Goal: Task Accomplishment & Management: Complete application form

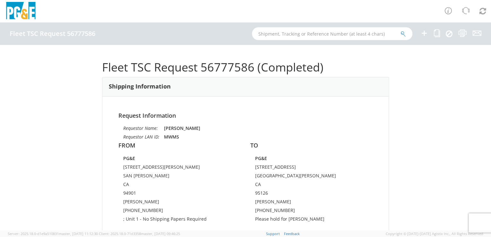
click at [423, 33] on icon at bounding box center [424, 33] width 8 height 8
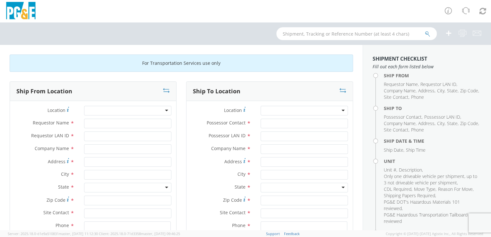
click at [129, 109] on div at bounding box center [127, 111] width 87 height 10
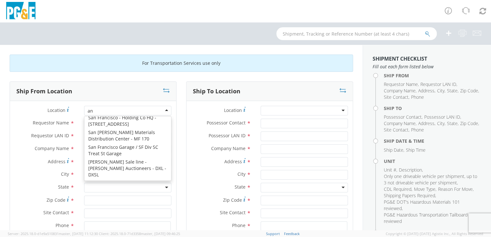
scroll to position [1, 0]
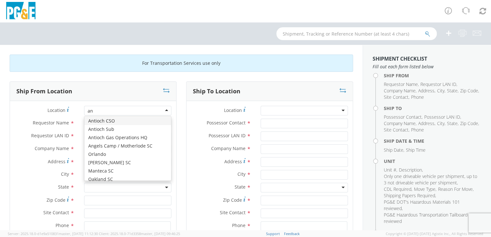
type input "a"
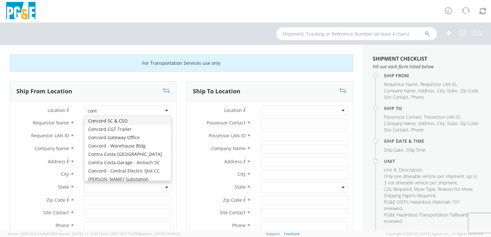
scroll to position [0, 0]
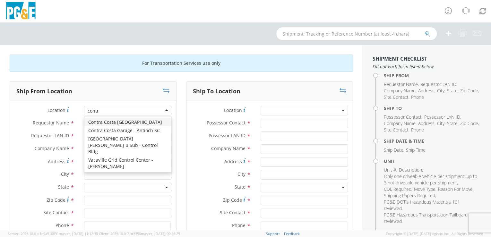
type input "contra"
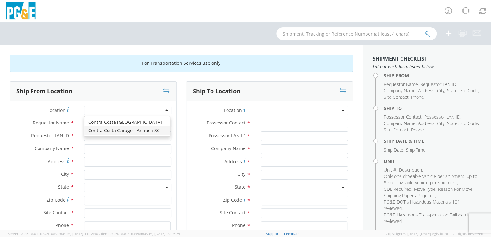
type input "PG&E"
type input "[STREET_ADDRESS]"
type input "ANTIOCH"
type input "94509"
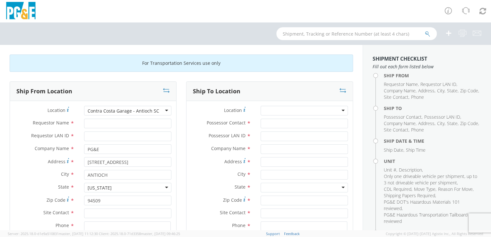
click at [305, 110] on div at bounding box center [303, 111] width 87 height 10
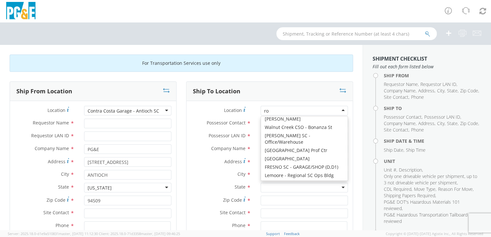
scroll to position [1, 0]
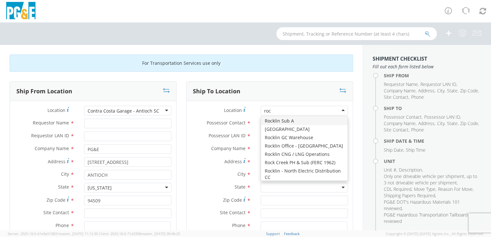
type input "rock"
type input "PG&E"
type input "[STREET_ADDRESS]"
type input "Rocklin"
type input "95765"
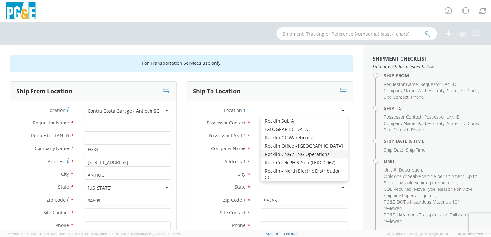
scroll to position [0, 0]
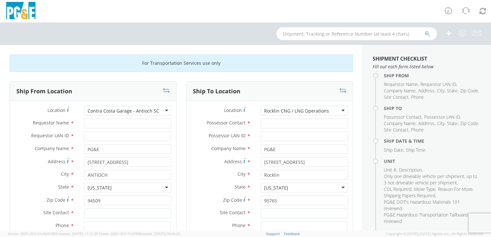
click at [338, 110] on div "Rocklin CNG / LNG Operations" at bounding box center [303, 111] width 87 height 10
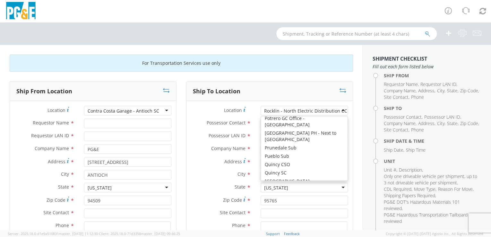
scroll to position [0, 0]
click at [328, 109] on div "Rocklin - North Electric Distribution CC" at bounding box center [305, 110] width 83 height 6
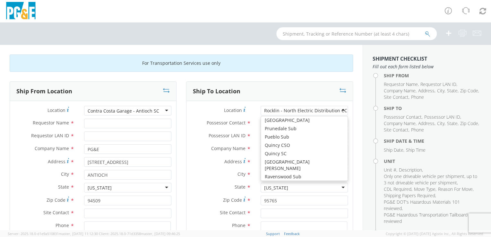
scroll to position [3117, 0]
type input "[STREET_ADDRESS][PERSON_NAME]"
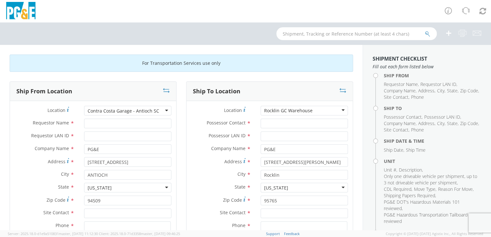
scroll to position [0, 0]
click at [273, 122] on input "Possessor Contact *" at bounding box center [303, 124] width 87 height 10
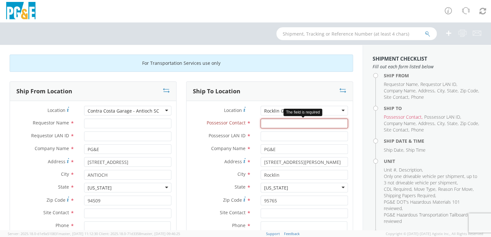
click at [270, 123] on input "Possessor Contact *" at bounding box center [303, 124] width 87 height 10
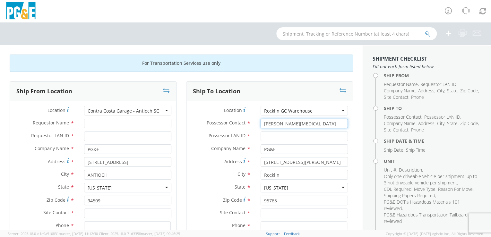
type input "[PERSON_NAME][MEDICAL_DATA]"
click at [267, 137] on input "Possessor LAN ID *" at bounding box center [303, 136] width 87 height 10
paste input "KJN0"
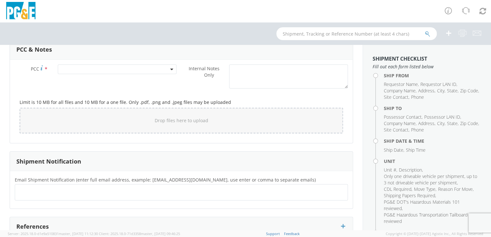
scroll to position [568, 0]
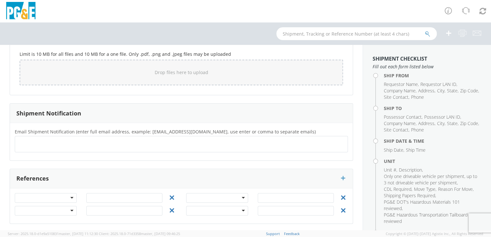
type input "KJN0"
click at [19, 142] on input "text" at bounding box center [42, 144] width 49 height 9
paste input "KJN0"
type input "[EMAIL_ADDRESS][DOMAIN_NAME]"
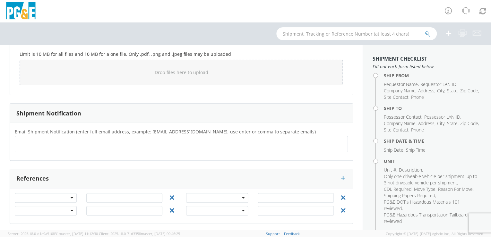
click at [64, 157] on div "Email Shipment Notification (enter full email address, example: [EMAIL_ADDRESS]…" at bounding box center [181, 142] width 343 height 38
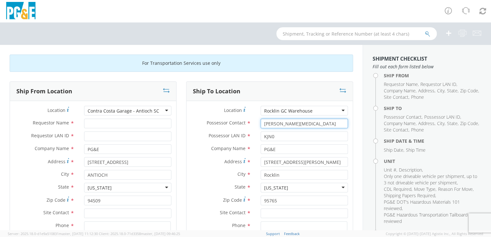
drag, startPoint x: 283, startPoint y: 123, endPoint x: 254, endPoint y: 123, distance: 28.9
click at [252, 123] on div "Possessor Contact * [PERSON_NAME][MEDICAL_DATA]" at bounding box center [269, 124] width 166 height 10
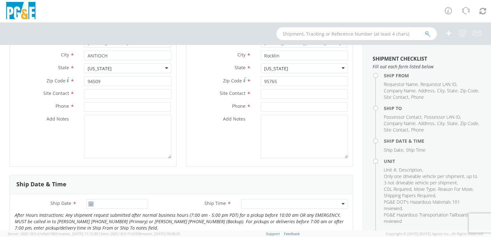
scroll to position [117, 0]
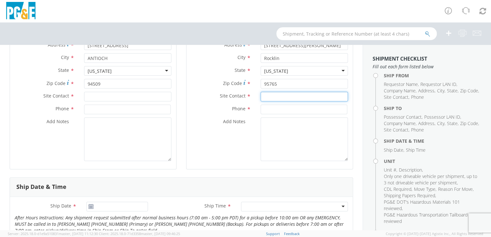
paste input "[PERSON_NAME][MEDICAL_DATA]"
type input "[PERSON_NAME][MEDICAL_DATA]"
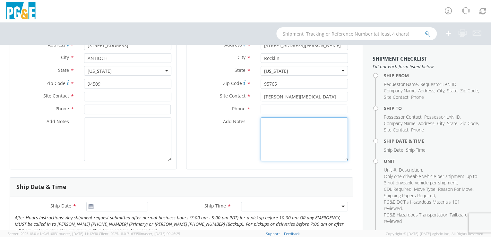
click at [282, 139] on textarea "Add Notes *" at bounding box center [303, 139] width 87 height 44
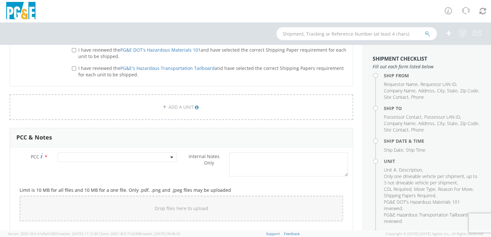
scroll to position [433, 0]
click at [98, 154] on span at bounding box center [117, 156] width 119 height 10
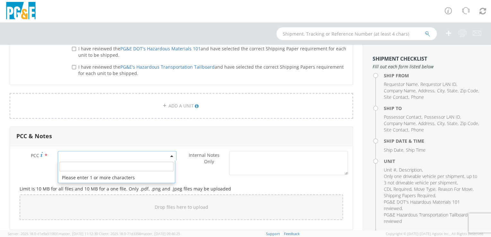
click at [102, 163] on input "number" at bounding box center [116, 167] width 114 height 10
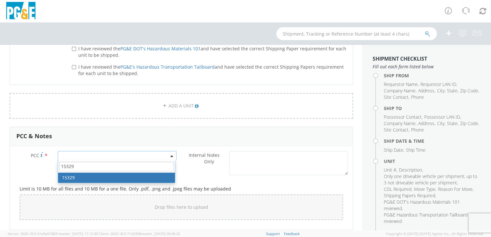
type input "15329"
select select "15329"
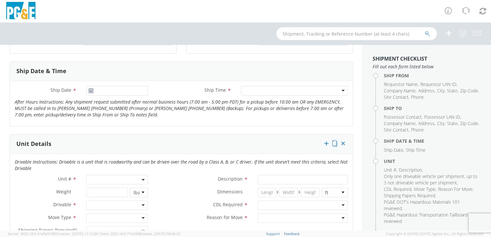
scroll to position [232, 0]
click at [98, 180] on span at bounding box center [117, 181] width 62 height 10
paste input "B38751"
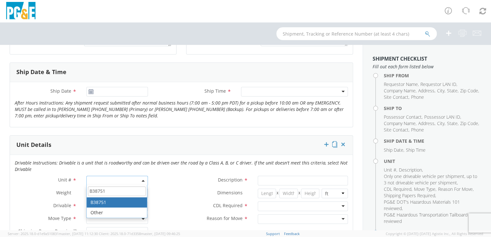
type input "B38751"
type input "TRAILER; FLAT OR TILT BED 40K"
type input "50200"
select select "B38751"
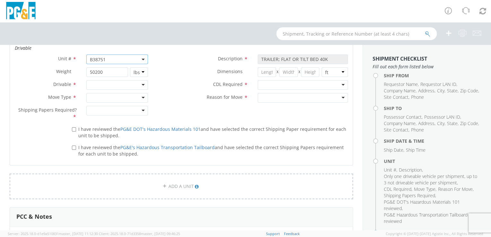
scroll to position [354, 0]
click at [140, 83] on div at bounding box center [117, 84] width 62 height 10
click at [144, 96] on div at bounding box center [117, 97] width 62 height 10
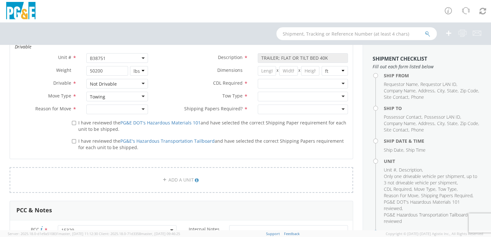
click at [143, 109] on div at bounding box center [117, 110] width 62 height 10
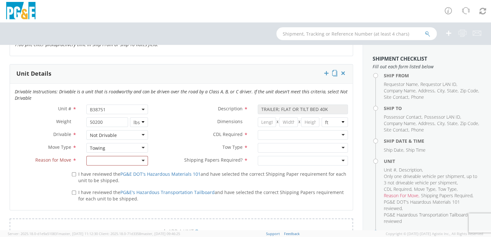
scroll to position [305, 0]
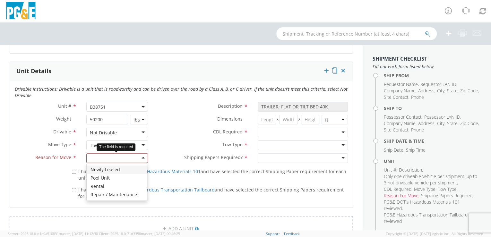
click at [140, 157] on div at bounding box center [117, 158] width 62 height 10
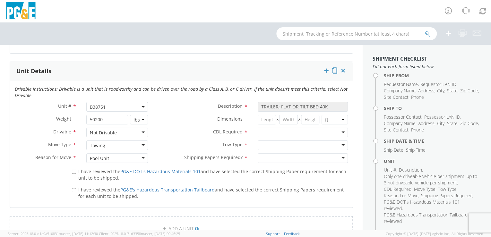
click at [339, 145] on div at bounding box center [303, 145] width 90 height 10
click at [340, 158] on div at bounding box center [303, 158] width 90 height 10
click at [71, 170] on div "I have reviewed the PG&E DOT's Hazardous Materials 101 and have selected the co…" at bounding box center [209, 173] width 285 height 15
click at [72, 171] on input "I have reviewed the PG&E DOT's Hazardous Materials 101 and have selected the co…" at bounding box center [74, 172] width 4 height 4
checkbox input "true"
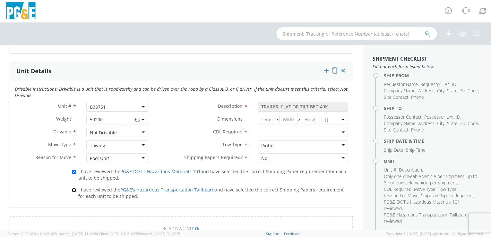
click at [73, 190] on input "I have reviewed the PG&E's Hazardous Transportation Tailboard and have selected…" at bounding box center [74, 190] width 4 height 4
checkbox input "true"
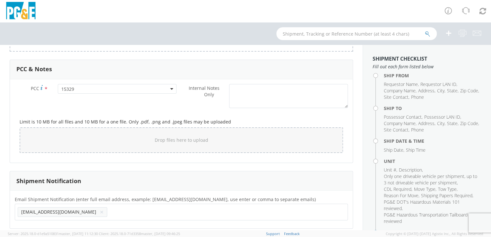
scroll to position [496, 0]
click at [208, 144] on div "Drop files here to upload" at bounding box center [181, 138] width 313 height 15
type input "C:\fakepath\B38751_A.jpg"
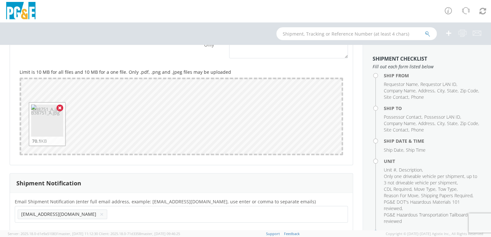
scroll to position [615, 0]
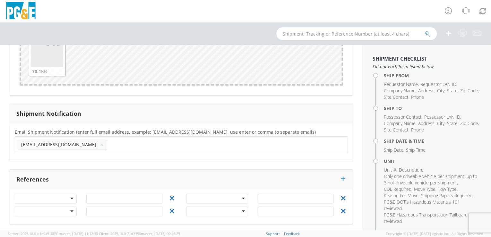
click at [110, 142] on input "text" at bounding box center [130, 144] width 41 height 9
paste input "[EMAIL_ADDRESS][DOMAIN_NAME]"
type input "[EMAIL_ADDRESS][DOMAIN_NAME]"
click at [71, 156] on div "Email Shipment Notification (enter full email address, example: [EMAIL_ADDRESS]…" at bounding box center [181, 142] width 343 height 38
click at [201, 145] on input "text" at bounding box center [221, 144] width 41 height 9
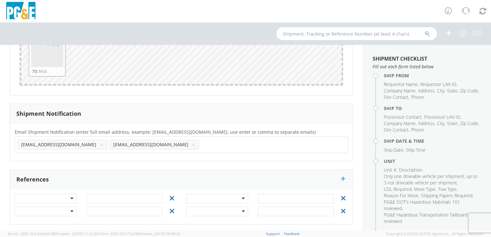
paste input "[EMAIL_ADDRESS][DOMAIN_NAME]"
type input "[EMAIL_ADDRESS][DOMAIN_NAME]"
click at [121, 156] on div "Email Shipment Notification (enter full email address, example: [EMAIL_ADDRESS]…" at bounding box center [181, 142] width 343 height 38
click at [293, 145] on input "text" at bounding box center [313, 144] width 41 height 9
paste input "[EMAIL_ADDRESS][DOMAIN_NAME]"
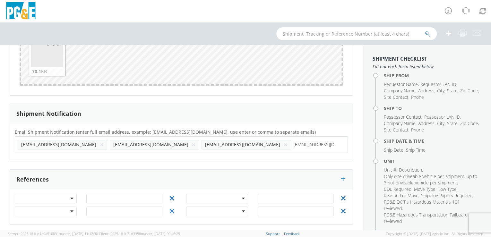
type input "[EMAIL_ADDRESS][DOMAIN_NAME]"
click at [159, 157] on div "Email Shipment Notification (enter full email address, example: [EMAIL_ADDRESS]…" at bounding box center [181, 142] width 343 height 38
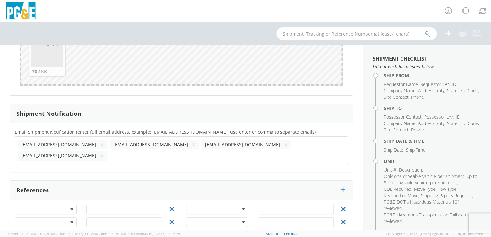
click at [150, 151] on input "text" at bounding box center [130, 155] width 41 height 9
paste input "[EMAIL_ADDRESS][DOMAIN_NAME]"
type input "[EMAIL_ADDRESS][DOMAIN_NAME]"
click at [196, 156] on div "Email Shipment Notification (enter full email address, example: [EMAIL_ADDRESS]…" at bounding box center [181, 147] width 343 height 49
click at [242, 151] on input "text" at bounding box center [221, 155] width 41 height 9
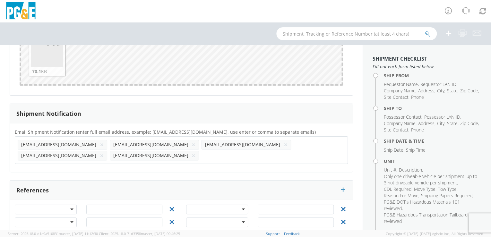
paste input "[EMAIL_ADDRESS][DOMAIN_NAME]"
type input "[EMAIL_ADDRESS][DOMAIN_NAME]"
click at [235, 157] on div "Email Shipment Notification (enter full email address, example: [EMAIL_ADDRESS]…" at bounding box center [181, 147] width 343 height 49
click at [293, 154] on input "text" at bounding box center [313, 155] width 41 height 9
paste input "[EMAIL_ADDRESS][DOMAIN_NAME]"
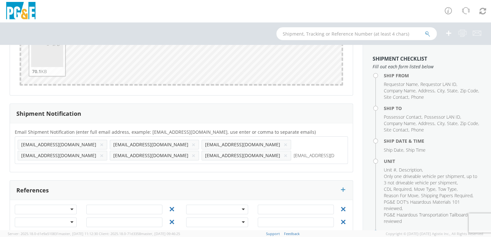
scroll to position [0, 1]
type input "[EMAIL_ADDRESS][DOMAIN_NAME]"
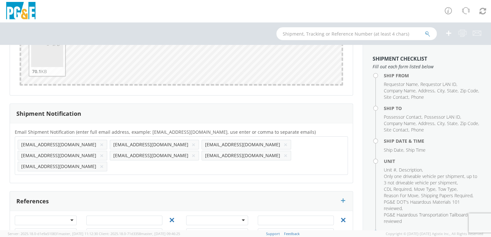
scroll to position [0, 0]
click at [49, 164] on div "Email Shipment Notification (enter full email address, example: [EMAIL_ADDRESS]…" at bounding box center [181, 153] width 343 height 50
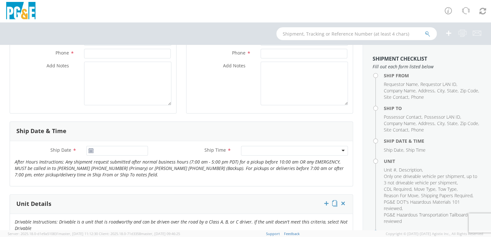
scroll to position [169, 0]
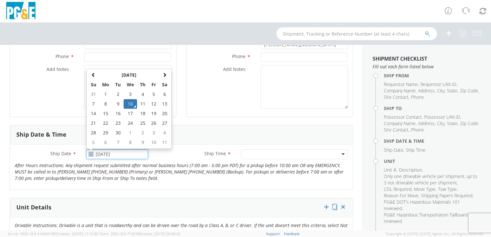
drag, startPoint x: 112, startPoint y: 153, endPoint x: 115, endPoint y: 148, distance: 6.0
click at [112, 152] on input "[DATE]" at bounding box center [117, 154] width 62 height 10
click at [152, 103] on td "12" at bounding box center [153, 104] width 11 height 10
type input "[DATE]"
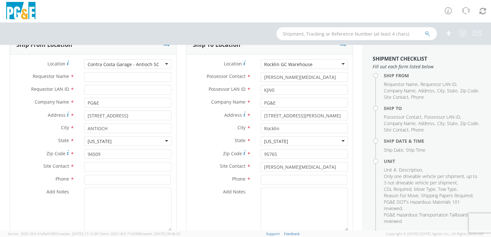
scroll to position [43, 0]
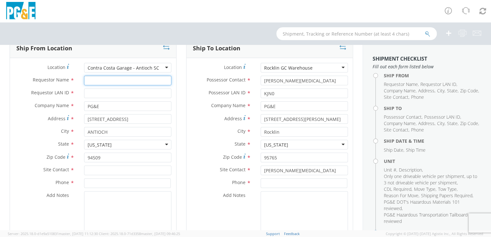
click at [96, 79] on input "Requestor Name *" at bounding box center [127, 81] width 87 height 10
type input "[PERSON_NAME]"
click at [97, 92] on input "Requestor LAN ID *" at bounding box center [127, 94] width 87 height 10
type input "MWMS"
click at [101, 190] on div "Phone *" at bounding box center [93, 184] width 166 height 13
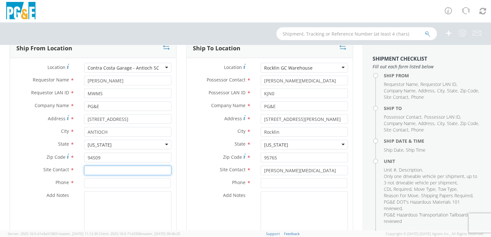
click at [91, 169] on input "text" at bounding box center [127, 170] width 87 height 10
paste input "[PERSON_NAME]"
type input "[PERSON_NAME]"
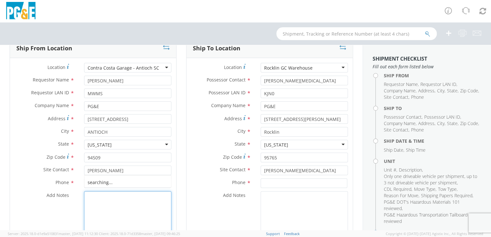
click at [114, 209] on textarea "Add Notes *" at bounding box center [127, 213] width 87 height 44
paste input "[PHONE_NUMBER]"
type input "[PHONE_NUMBER]"
click at [112, 206] on textarea "Add Notes *" at bounding box center [127, 213] width 87 height 44
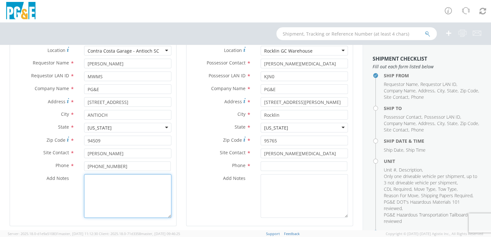
scroll to position [62, 0]
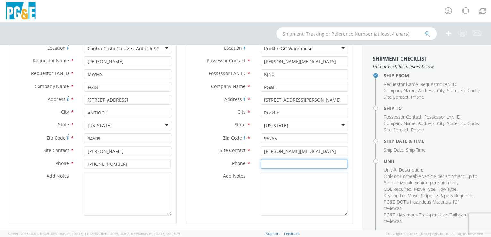
paste input "[PHONE_NUMBER]"
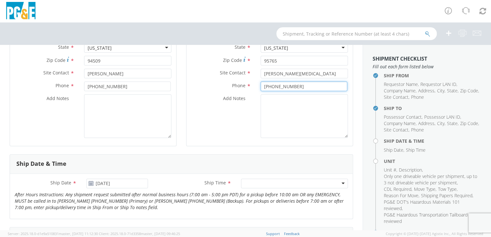
scroll to position [178, 0]
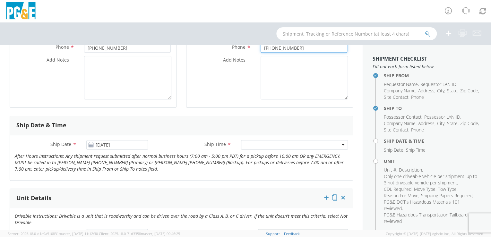
type input "[PHONE_NUMBER]"
click at [309, 145] on div at bounding box center [294, 145] width 107 height 10
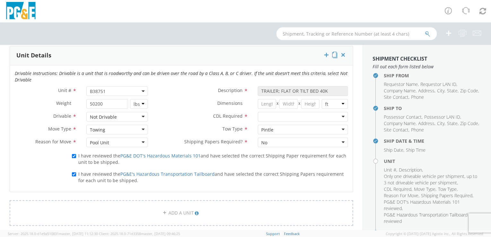
scroll to position [328, 0]
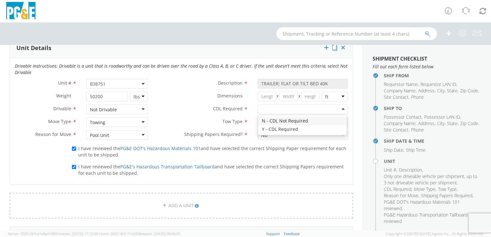
click at [339, 109] on div at bounding box center [303, 110] width 90 height 10
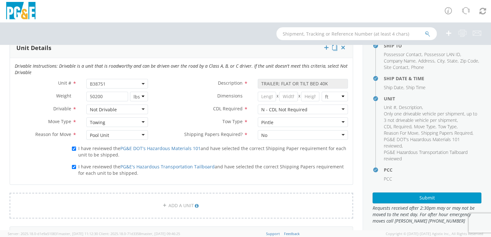
scroll to position [69, 0]
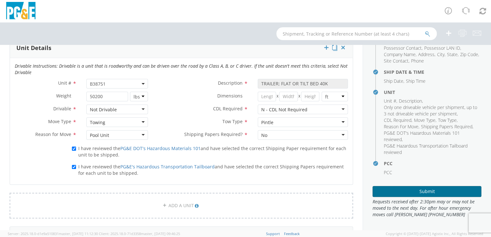
click at [425, 189] on button "Submit" at bounding box center [426, 191] width 109 height 11
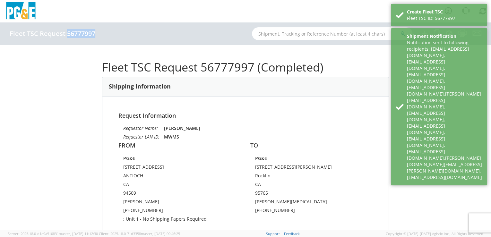
drag, startPoint x: 67, startPoint y: 34, endPoint x: 95, endPoint y: 32, distance: 27.3
click at [95, 32] on h4 "Fleet TSC Request 56777997" at bounding box center [53, 33] width 86 height 7
drag, startPoint x: 95, startPoint y: 32, endPoint x: 88, endPoint y: 33, distance: 6.4
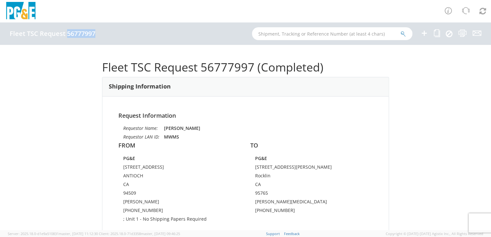
copy h4 "56777997"
click at [423, 34] on icon at bounding box center [424, 33] width 8 height 8
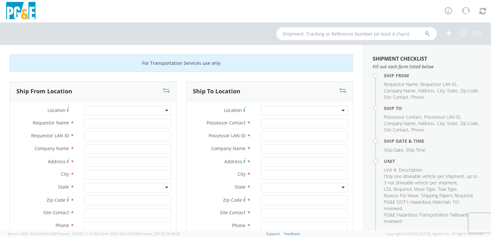
click at [126, 110] on div at bounding box center [127, 111] width 87 height 10
type input "cup"
type input "PG&E"
type input "[STREET_ADDRESS][PERSON_NAME]"
type input "CUPERTINO"
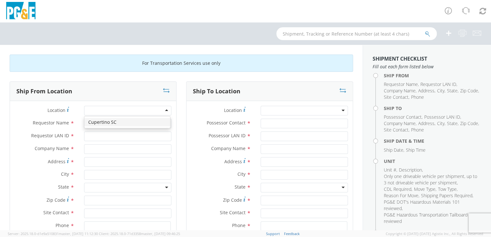
type input "95014"
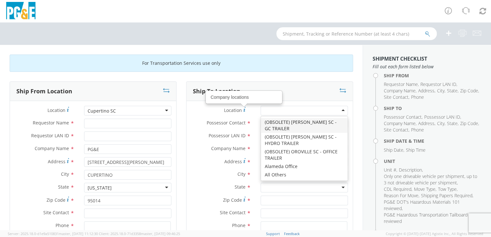
click at [290, 111] on div at bounding box center [303, 111] width 87 height 10
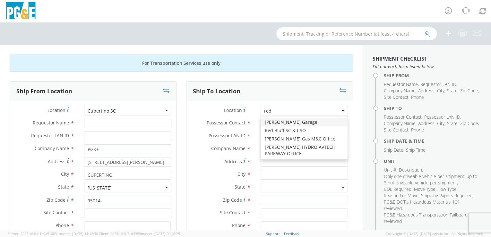
type input "red b"
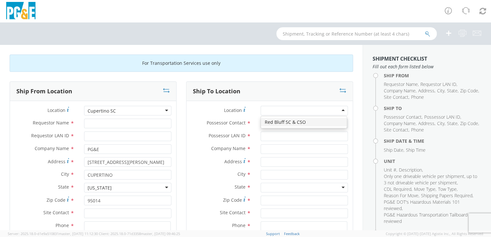
type input "PG&E"
type input "[STREET_ADDRESS]"
type input "RED BLUFF"
type input "96080"
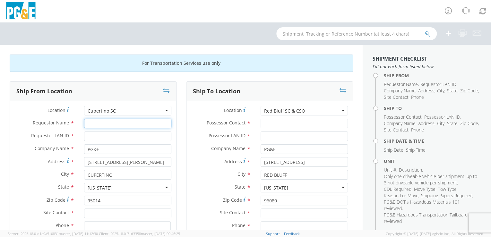
click at [122, 123] on input "Requestor Name *" at bounding box center [127, 124] width 87 height 10
type input "[PERSON_NAME]"
click at [122, 137] on input "Requestor LAN ID *" at bounding box center [127, 136] width 87 height 10
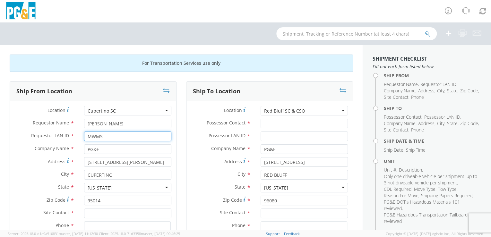
type input "MWMS"
drag, startPoint x: 123, startPoint y: 136, endPoint x: 178, endPoint y: 111, distance: 60.7
click at [178, 111] on div "Ship From Location Location * Cupertino SC Cupertino [GEOGRAPHIC_DATA] (OBSOLET…" at bounding box center [93, 187] width 176 height 213
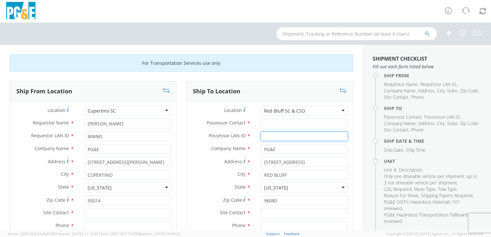
click at [263, 137] on input "Possessor LAN ID *" at bounding box center [303, 136] width 87 height 10
paste input "JC23"
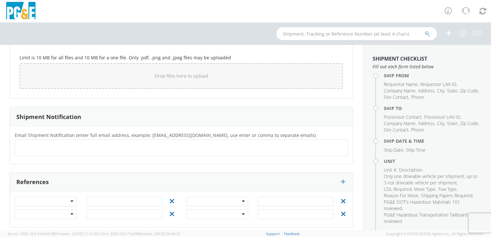
scroll to position [568, 0]
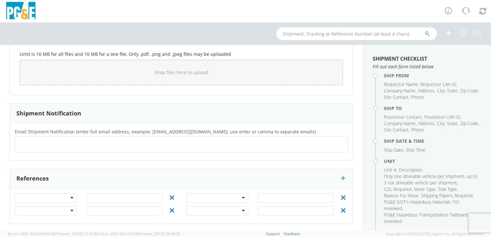
type input "JC23"
click at [20, 140] on input "text" at bounding box center [42, 144] width 49 height 9
paste input "JC23"
type input "[EMAIL_ADDRESS][DOMAIN_NAME]"
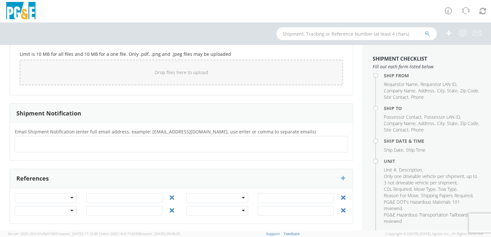
click at [55, 158] on div "Email Shipment Notification (enter full email address, example: [EMAIL_ADDRESS]…" at bounding box center [181, 142] width 343 height 38
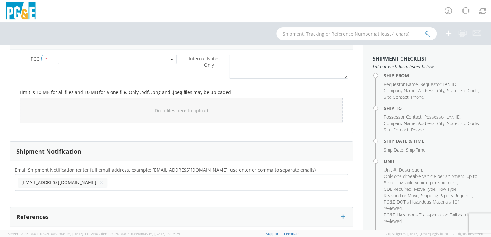
scroll to position [568, 0]
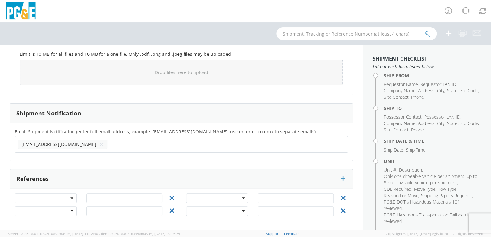
click at [110, 144] on input "text" at bounding box center [130, 144] width 40 height 9
paste input "TRGG"
type input "[EMAIL_ADDRESS][DOMAIN_NAME]"
click at [77, 154] on div "Email Shipment Notification (enter full email address, example: [EMAIL_ADDRESS]…" at bounding box center [181, 142] width 343 height 28
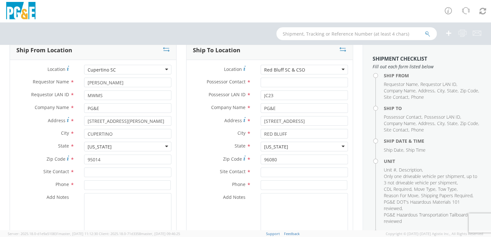
scroll to position [32, 0]
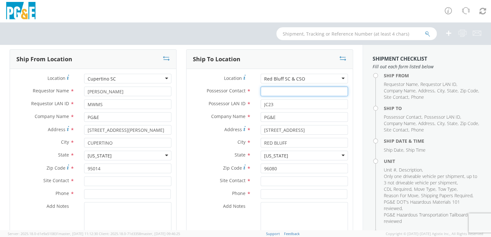
paste input "[PERSON_NAME]"
type input "[PERSON_NAME]"
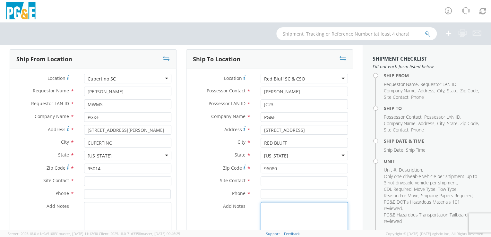
drag, startPoint x: 279, startPoint y: 207, endPoint x: 186, endPoint y: 79, distance: 157.5
click at [278, 206] on textarea "Add Notes *" at bounding box center [303, 224] width 87 height 44
click at [272, 204] on textarea "Add Notes *" at bounding box center [303, 224] width 87 height 44
paste textarea "[PERSON_NAME]"
type textarea "Please hold for [PERSON_NAME]"
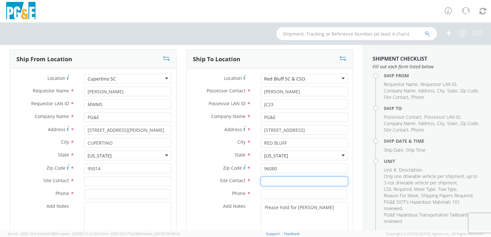
click at [273, 181] on input "text" at bounding box center [303, 181] width 87 height 10
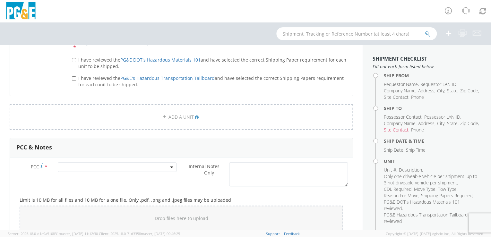
scroll to position [418, 0]
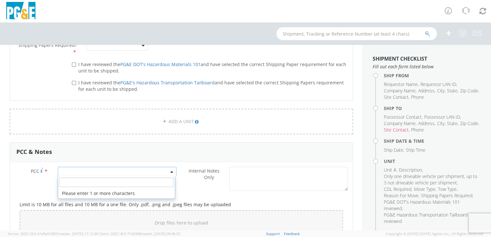
click at [90, 168] on span at bounding box center [117, 172] width 119 height 10
click at [84, 180] on input "number" at bounding box center [116, 182] width 114 height 10
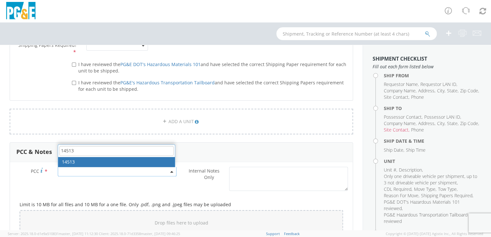
type input "14513"
select select "14513"
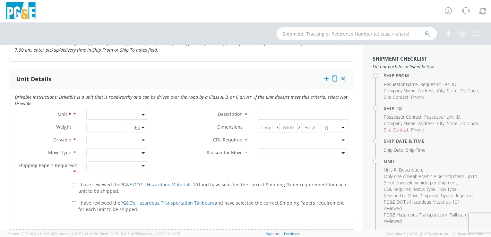
scroll to position [296, 0]
click at [107, 114] on span at bounding box center [117, 116] width 62 height 10
paste input "B34952"
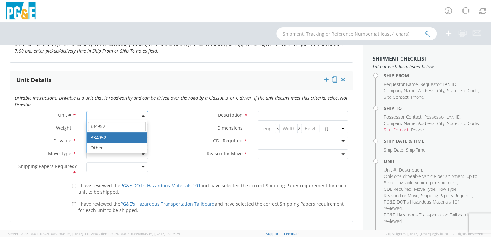
type input "B34952"
type input "PICKUP; COMPACT 4X4"
type input "5600"
select select "B34952"
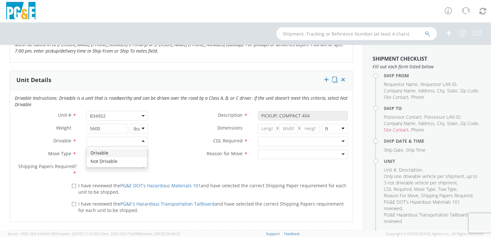
click at [142, 141] on div at bounding box center [117, 142] width 62 height 10
click at [142, 153] on div at bounding box center [117, 154] width 62 height 10
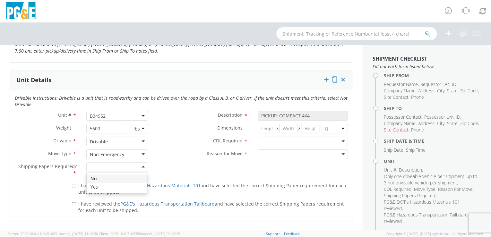
click at [141, 165] on div at bounding box center [117, 167] width 62 height 10
click at [72, 185] on input "I have reviewed the PG&E DOT's Hazardous Materials 101 and have selected the co…" at bounding box center [74, 186] width 4 height 4
checkbox input "true"
click at [73, 202] on input "I have reviewed the PG&E's Hazardous Transportation Tailboard and have selected…" at bounding box center [74, 204] width 4 height 4
checkbox input "true"
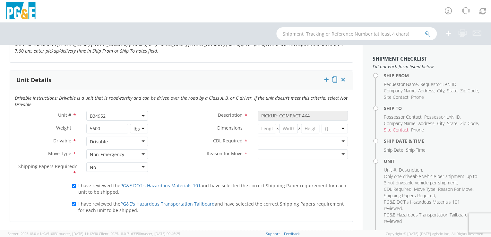
click at [339, 141] on div at bounding box center [303, 142] width 90 height 10
click at [339, 154] on div at bounding box center [303, 154] width 90 height 10
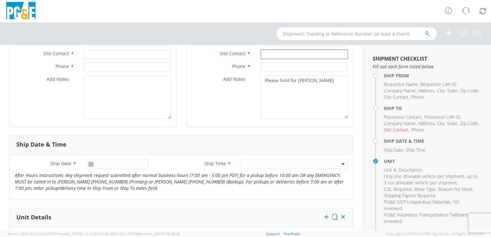
scroll to position [161, 0]
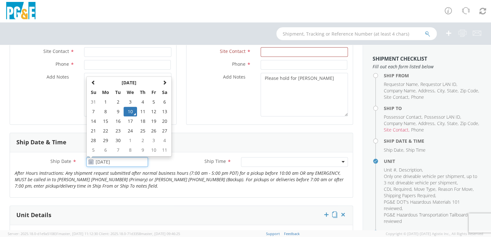
click at [118, 162] on input "[DATE]" at bounding box center [117, 162] width 62 height 10
click at [154, 112] on td "12" at bounding box center [153, 112] width 11 height 10
type input "[DATE]"
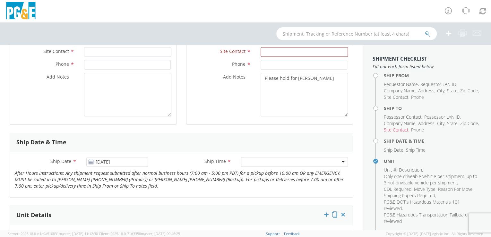
click at [339, 161] on div at bounding box center [294, 162] width 107 height 10
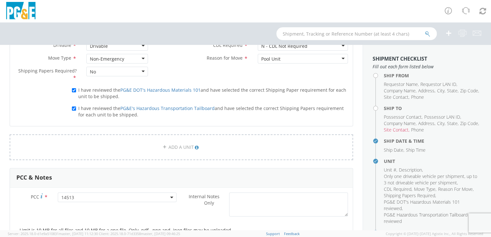
scroll to position [568, 0]
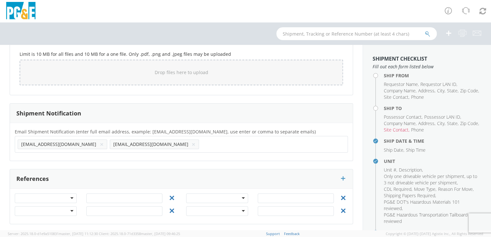
click at [201, 144] on input "text" at bounding box center [222, 144] width 43 height 9
paste input "[EMAIL_ADDRESS][DOMAIN_NAME]"
type input "[EMAIL_ADDRESS][DOMAIN_NAME]"
click at [128, 154] on div "Email Shipment Notification (enter full email address, example: [EMAIL_ADDRESS]…" at bounding box center [181, 142] width 343 height 38
paste input "[EMAIL_ADDRESS][DOMAIN_NAME]"
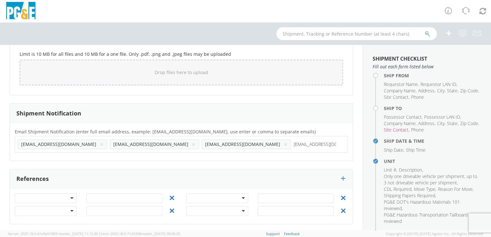
type input "[EMAIL_ADDRESS][DOMAIN_NAME]"
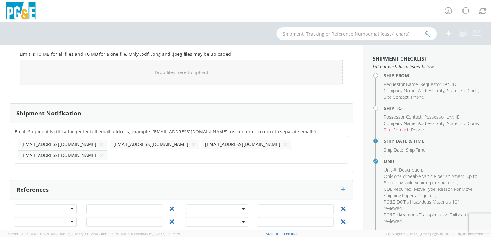
click at [165, 157] on div "Email Shipment Notification (enter full email address, example: [EMAIL_ADDRESS]…" at bounding box center [181, 147] width 343 height 49
click at [152, 150] on input "text" at bounding box center [131, 154] width 43 height 9
paste input "[EMAIL_ADDRESS][DOMAIN_NAME]"
type input "[EMAIL_ADDRESS][DOMAIN_NAME]"
click at [220, 157] on div "Email Shipment Notification (enter full email address, example: [EMAIL_ADDRESS]…" at bounding box center [181, 147] width 343 height 49
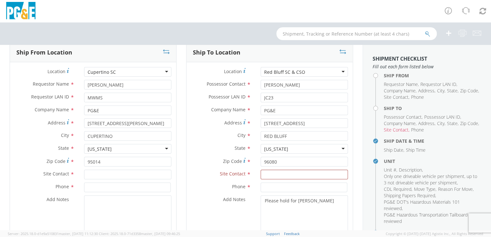
scroll to position [33, 0]
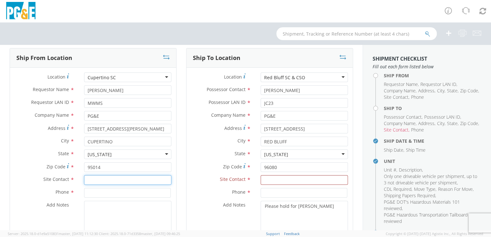
click at [89, 179] on input "text" at bounding box center [127, 180] width 87 height 10
paste input "[PERSON_NAME]"
type input "[PERSON_NAME]"
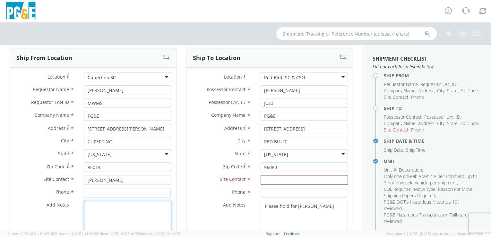
click at [114, 210] on textarea "Add Notes *" at bounding box center [127, 223] width 87 height 44
click at [94, 193] on input at bounding box center [127, 193] width 87 height 10
paste input "[PHONE_NUMBER]"
type input "[PHONE_NUMBER]"
click at [121, 217] on textarea "Add Notes *" at bounding box center [127, 223] width 87 height 44
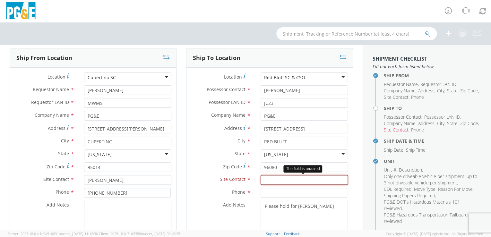
click at [265, 182] on input "text" at bounding box center [303, 180] width 87 height 10
paste input "[PERSON_NAME]"
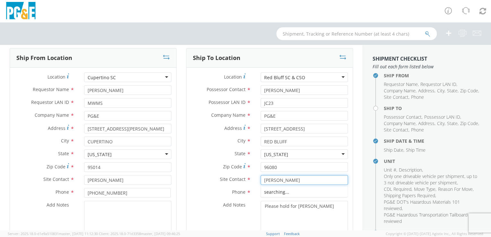
type input "[PERSON_NAME]"
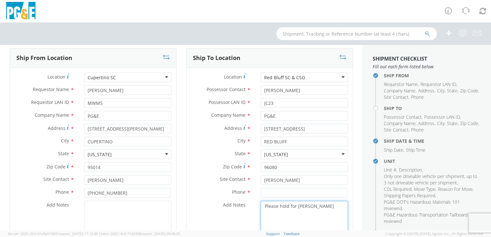
drag, startPoint x: 269, startPoint y: 217, endPoint x: 180, endPoint y: 201, distance: 90.5
click at [269, 217] on textarea "Please hold for [PERSON_NAME]" at bounding box center [303, 223] width 87 height 44
paste input "[PHONE_NUMBER]"
type input "[PHONE_NUMBER]"
click at [326, 221] on textarea "Please hold for [PERSON_NAME]" at bounding box center [303, 223] width 87 height 44
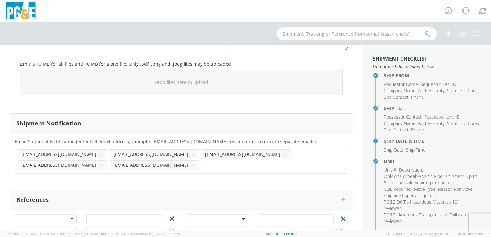
scroll to position [562, 0]
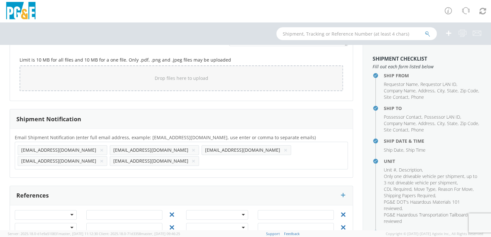
click at [244, 156] on input "text" at bounding box center [222, 160] width 43 height 9
paste input "[EMAIL_ADDRESS][DOMAIN_NAME]"
type input "[EMAIL_ADDRESS][DOMAIN_NAME]"
click at [255, 160] on div "Email Shipment Notification (enter full email address, example: [EMAIL_ADDRESS]…" at bounding box center [181, 153] width 343 height 49
click at [62, 118] on h3 "Shipment Notification" at bounding box center [48, 119] width 65 height 6
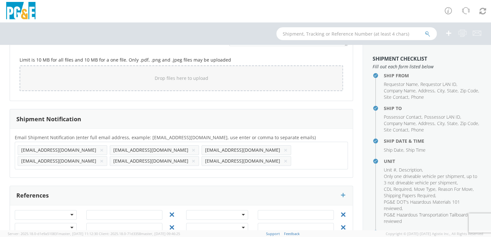
click at [293, 158] on input "text" at bounding box center [314, 160] width 43 height 9
paste input "[EMAIL_ADDRESS][DOMAIN_NAME]"
type input "[EMAIL_ADDRESS][DOMAIN_NAME]"
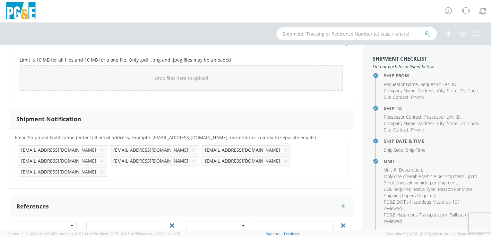
drag, startPoint x: 30, startPoint y: 171, endPoint x: 14, endPoint y: 151, distance: 25.7
click at [29, 169] on div "Email Shipment Notification (enter full email address, example: [EMAIL_ADDRESS]…" at bounding box center [181, 159] width 343 height 60
click at [110, 167] on input "text" at bounding box center [131, 171] width 43 height 9
paste input "[EMAIL_ADDRESS][DOMAIN_NAME]"
type input "[EMAIL_ADDRESS][DOMAIN_NAME]"
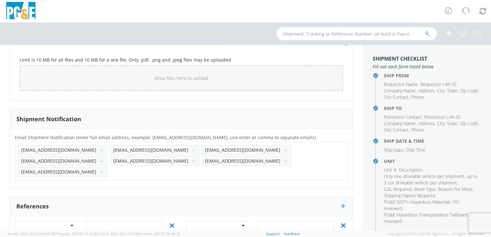
click at [78, 171] on div "Email Shipment Notification (enter full email address, example: [EMAIL_ADDRESS]…" at bounding box center [181, 158] width 343 height 50
click at [201, 167] on input "text" at bounding box center [222, 171] width 43 height 9
paste input "[EMAIL_ADDRESS][DOMAIN_NAME]"
type input "[EMAIL_ADDRESS][DOMAIN_NAME]"
click at [155, 172] on div "Email Shipment Notification (enter full email address, example: [EMAIL_ADDRESS]…" at bounding box center [181, 159] width 343 height 60
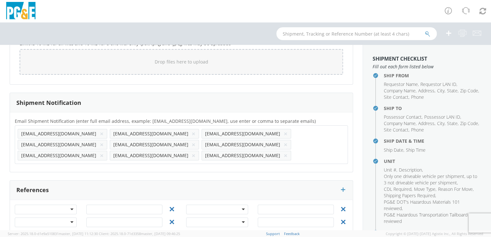
scroll to position [69, 0]
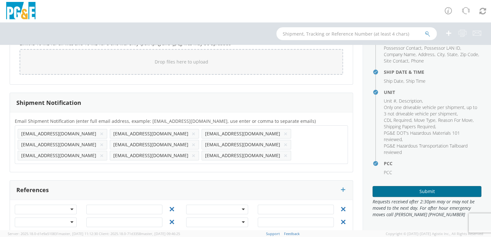
click at [429, 190] on button "Submit" at bounding box center [426, 191] width 109 height 11
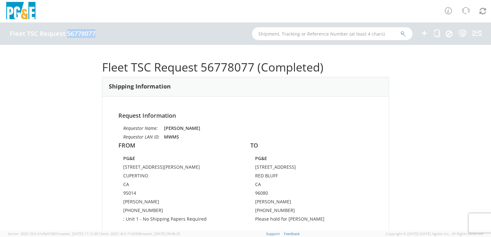
drag, startPoint x: 67, startPoint y: 34, endPoint x: 95, endPoint y: 33, distance: 28.3
click at [95, 33] on h4 "Fleet TSC Request 56778077" at bounding box center [53, 33] width 86 height 7
drag, startPoint x: 95, startPoint y: 33, endPoint x: 81, endPoint y: 35, distance: 14.7
copy h4 "56778077"
